Goal: Check status: Check status

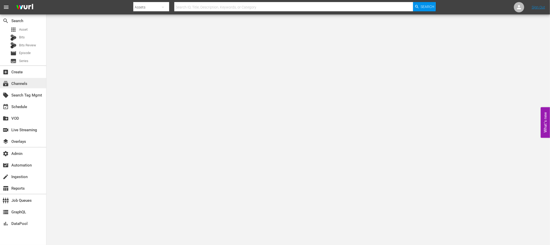
click at [20, 82] on div "subscriptions Channels" at bounding box center [14, 83] width 29 height 5
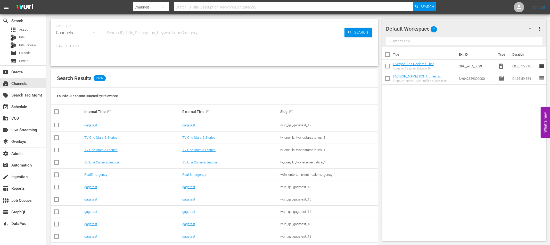
click at [133, 28] on input "text" at bounding box center [224, 33] width 239 height 12
type input "sportszone"
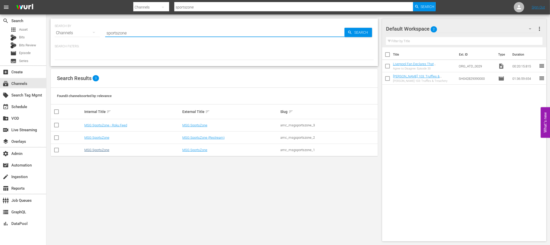
type input "sportszone"
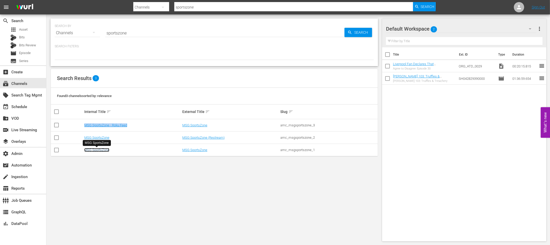
click at [105, 149] on link "MSG SportsZone" at bounding box center [96, 150] width 25 height 4
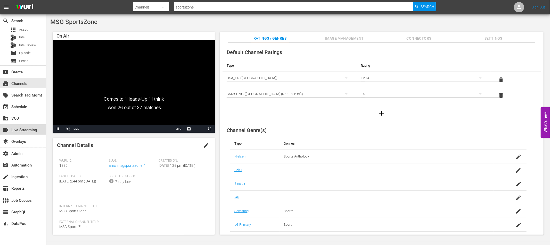
click at [29, 130] on div "switch_video Live Streaming" at bounding box center [14, 129] width 29 height 5
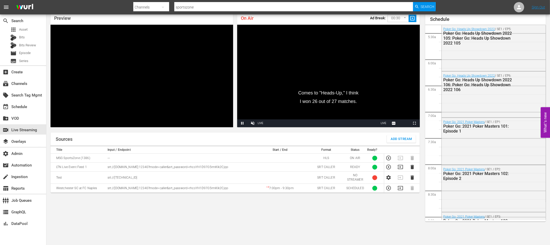
scroll to position [71, 0]
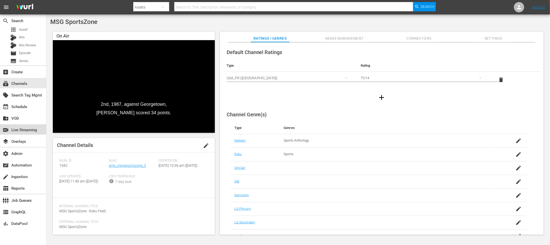
click at [19, 130] on div "switch_video Live Streaming" at bounding box center [14, 129] width 29 height 5
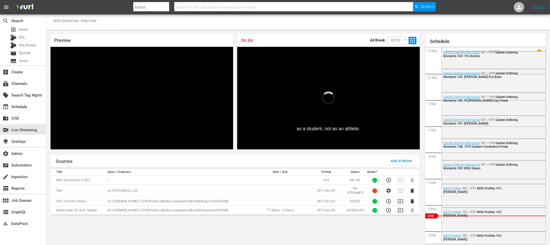
scroll to position [71, 0]
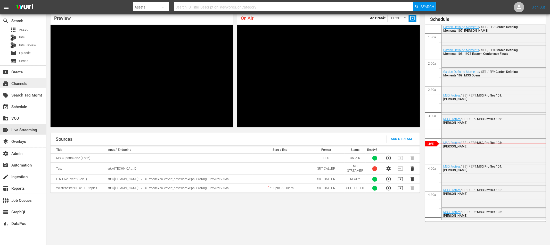
click at [20, 83] on div "subscriptions Channels" at bounding box center [14, 83] width 29 height 5
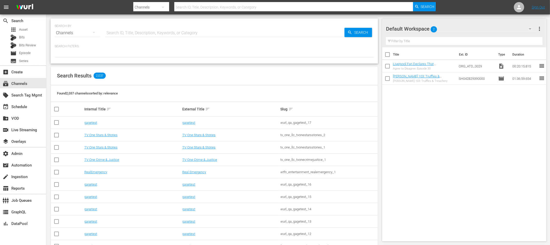
click at [125, 31] on input "text" at bounding box center [224, 33] width 239 height 12
type input "sportszone"
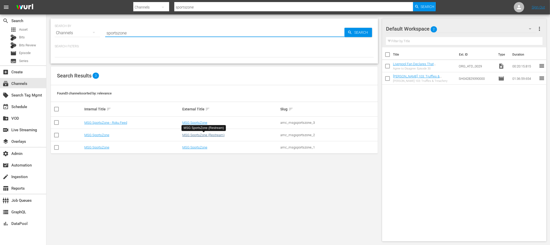
type input "sportszone"
click at [204, 135] on link "MSG SportsZone (Restream)" at bounding box center [203, 135] width 42 height 4
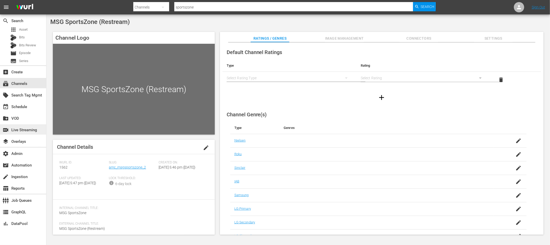
click at [26, 130] on div "switch_video Live Streaming" at bounding box center [14, 129] width 29 height 5
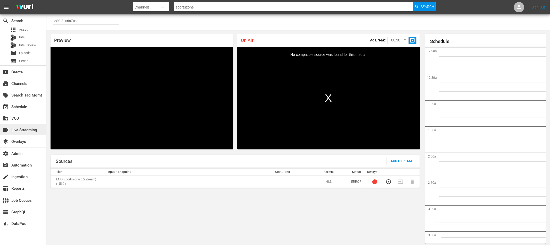
scroll to position [22, 0]
